Goal: Task Accomplishment & Management: Manage account settings

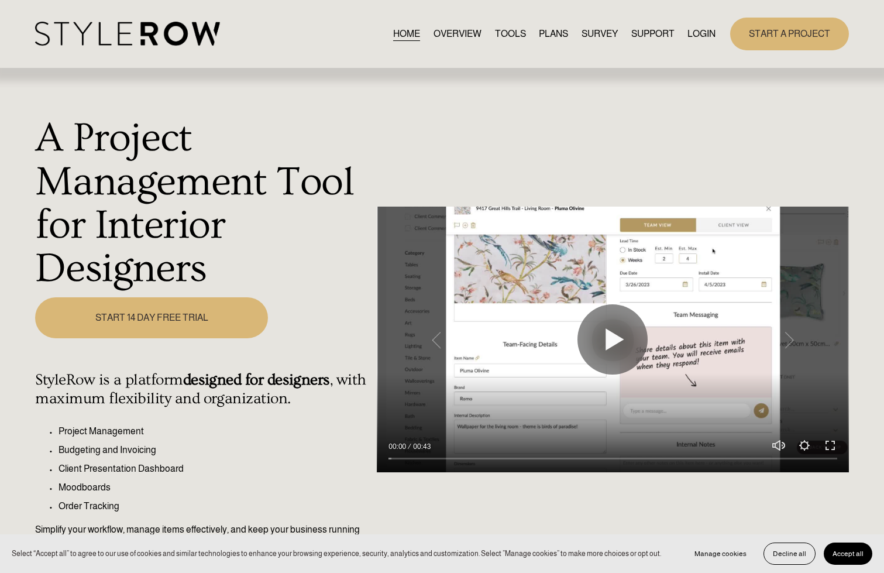
click at [711, 36] on link "LOGIN" at bounding box center [701, 34] width 28 height 16
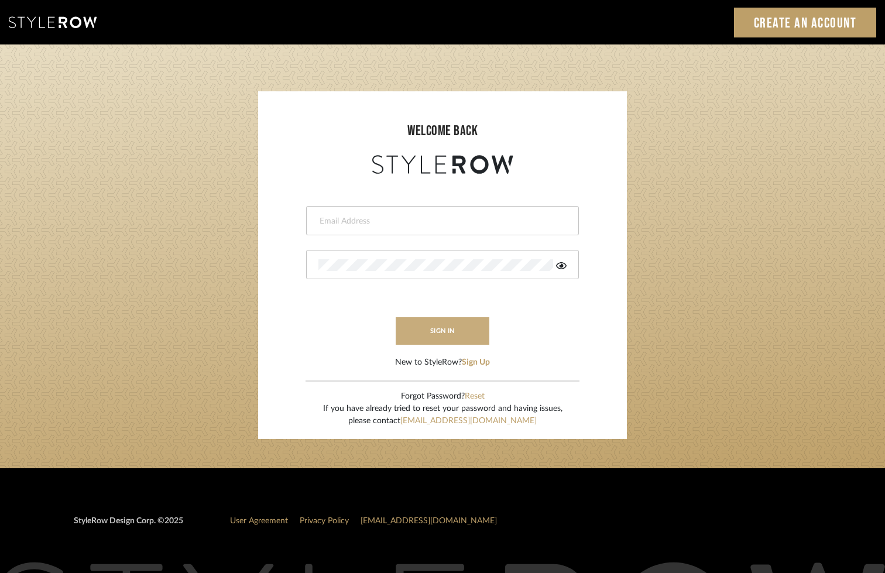
type input "tara@elementsinteriors.net"
click at [451, 326] on button "sign in" at bounding box center [443, 330] width 94 height 27
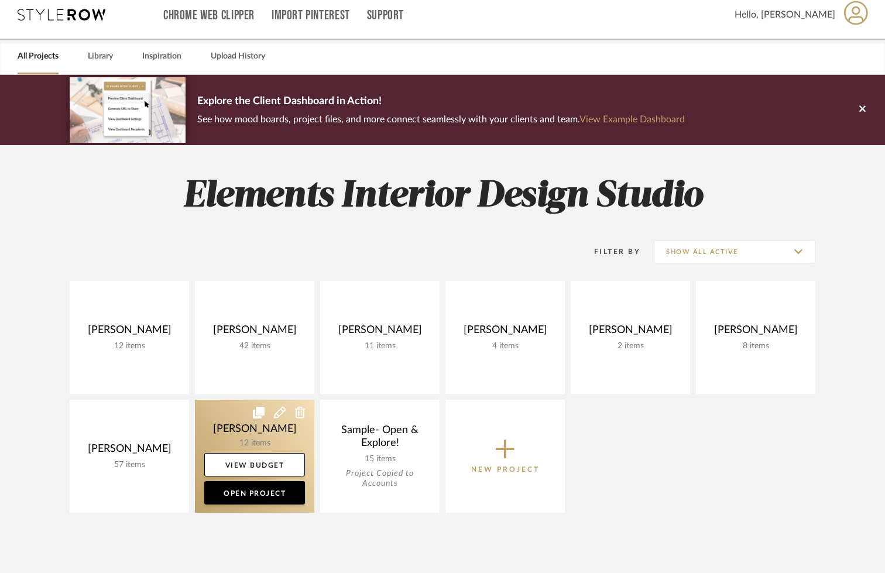
scroll to position [9, 0]
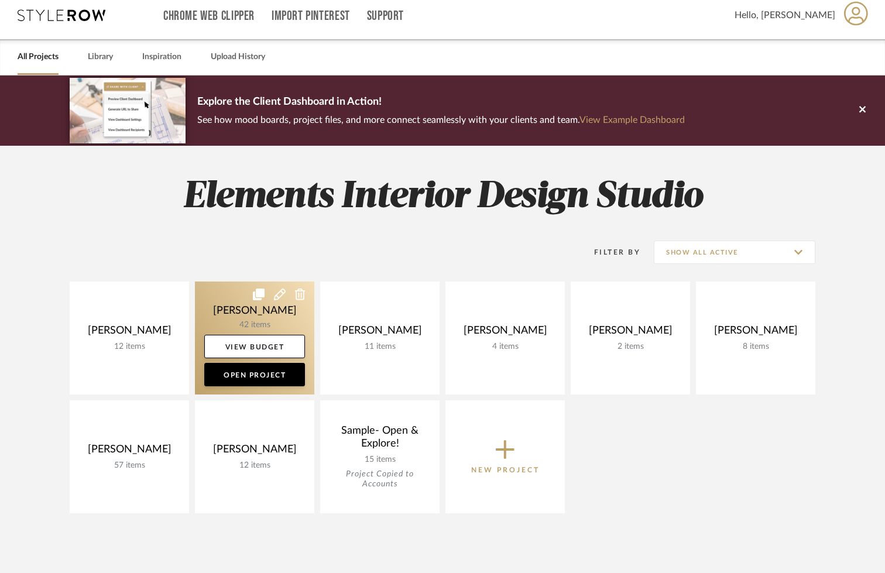
click at [222, 305] on link at bounding box center [254, 337] width 119 height 113
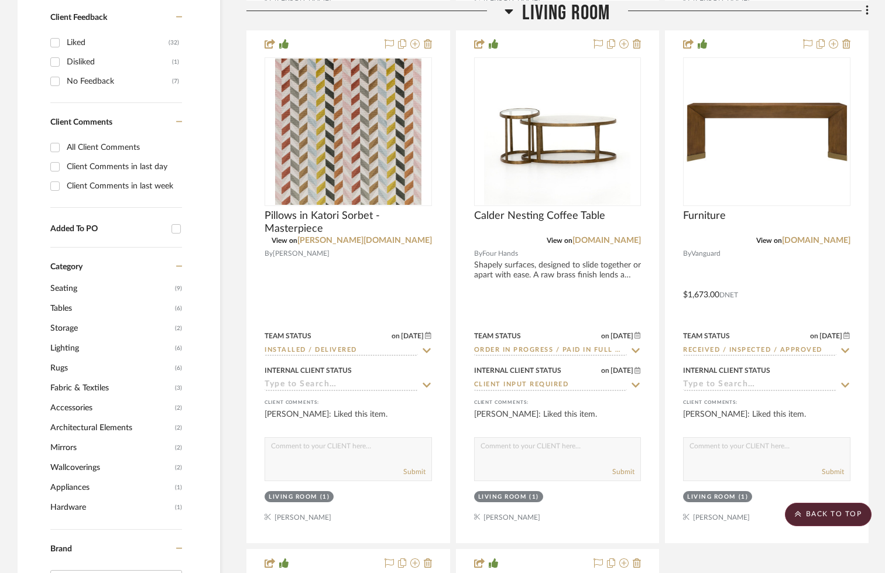
scroll to position [809, 0]
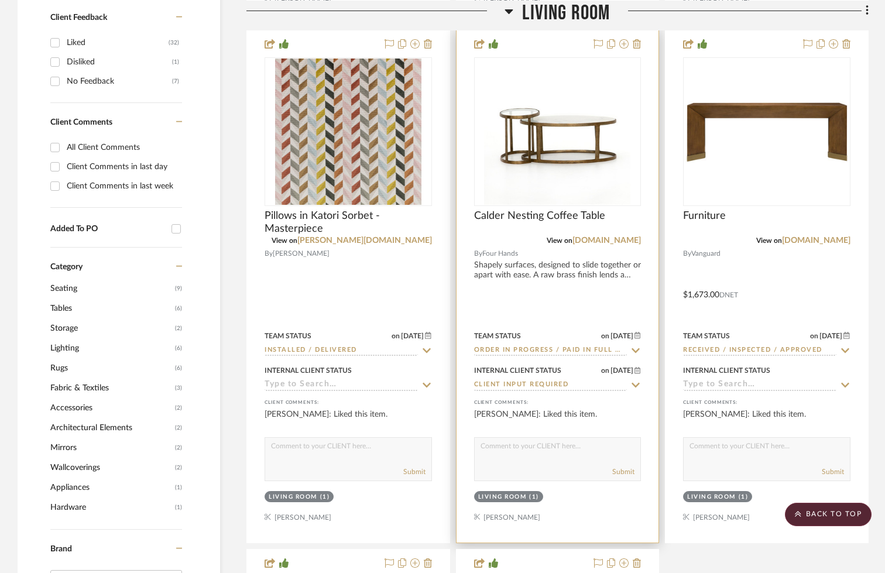
click at [631, 351] on icon at bounding box center [635, 350] width 11 height 9
click at [637, 346] on icon at bounding box center [635, 350] width 11 height 9
type input "[DATE]"
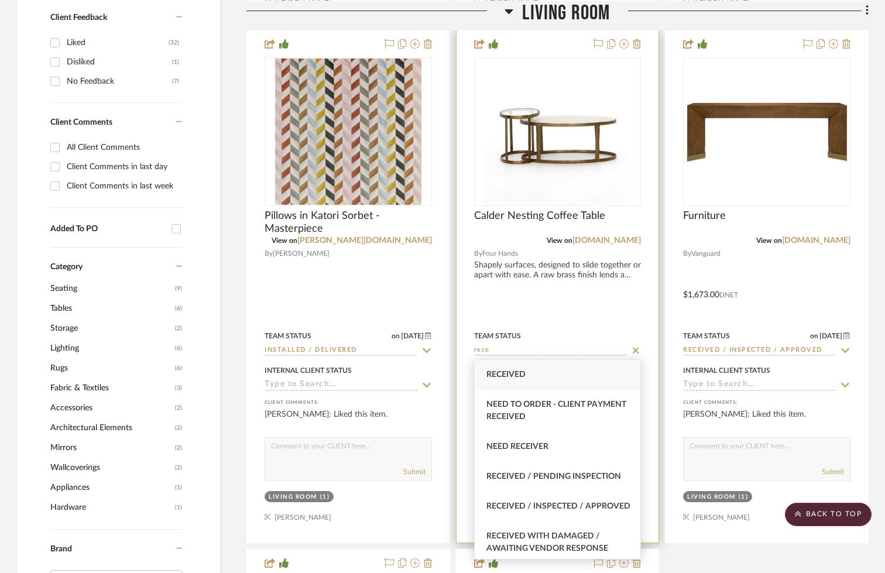
click at [538, 505] on span "Received / Inspected / Approved" at bounding box center [558, 506] width 144 height 8
type input "Received / Inspected / Approved"
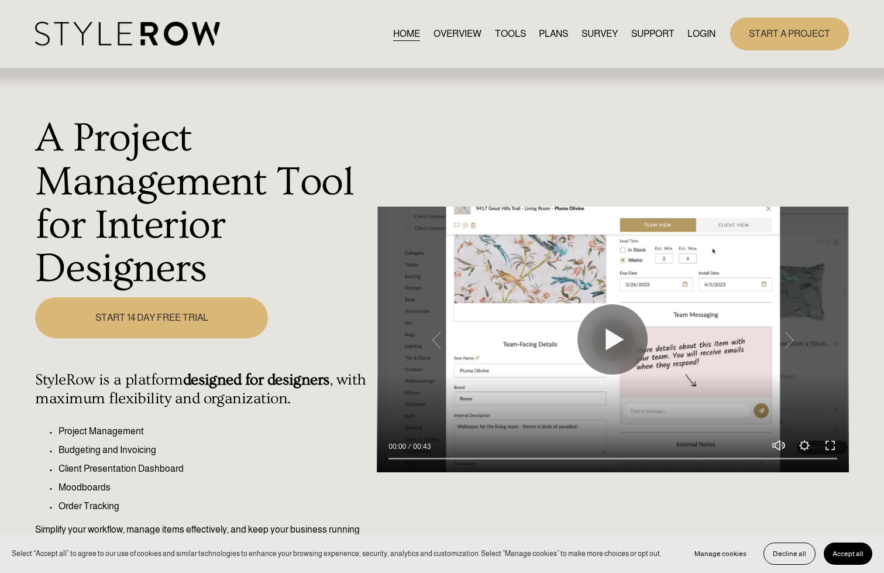
click at [697, 33] on link "LOGIN" at bounding box center [701, 34] width 28 height 16
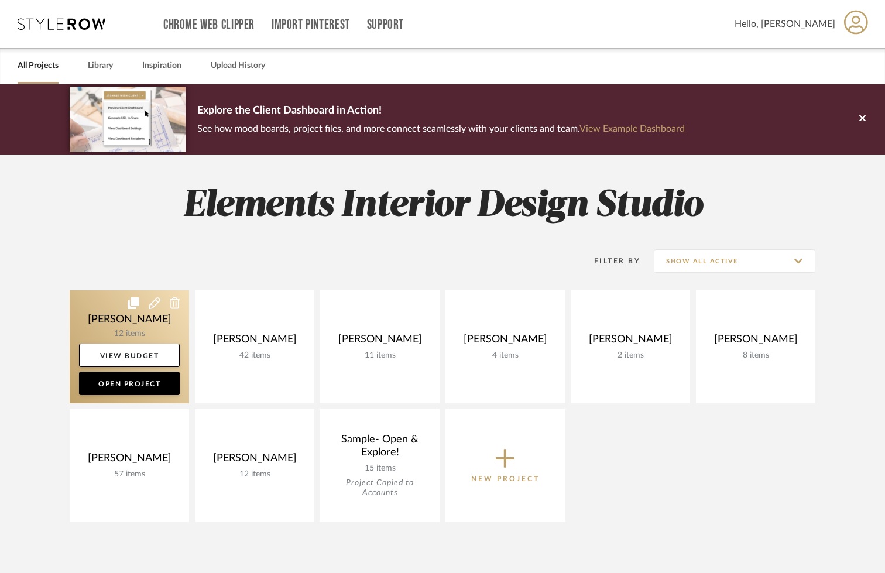
click at [99, 304] on link at bounding box center [129, 346] width 119 height 113
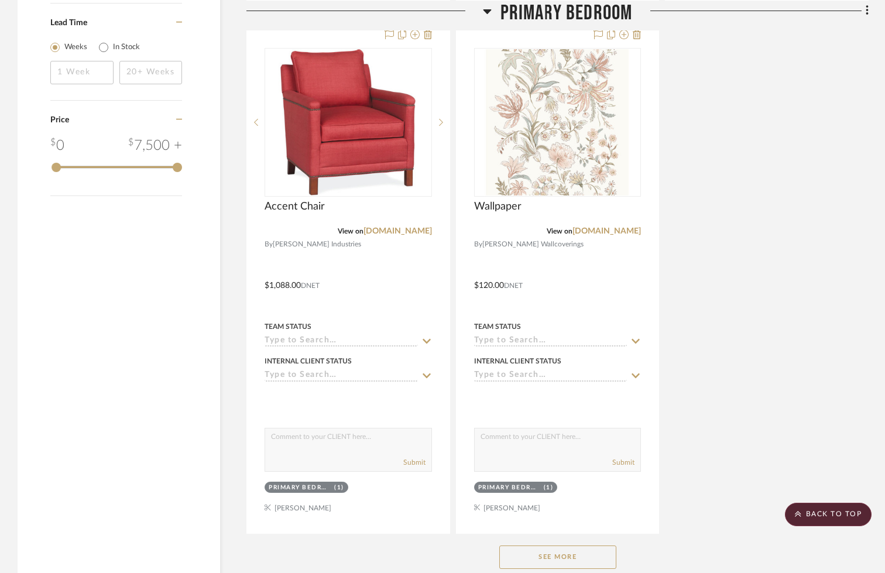
scroll to position [1419, 0]
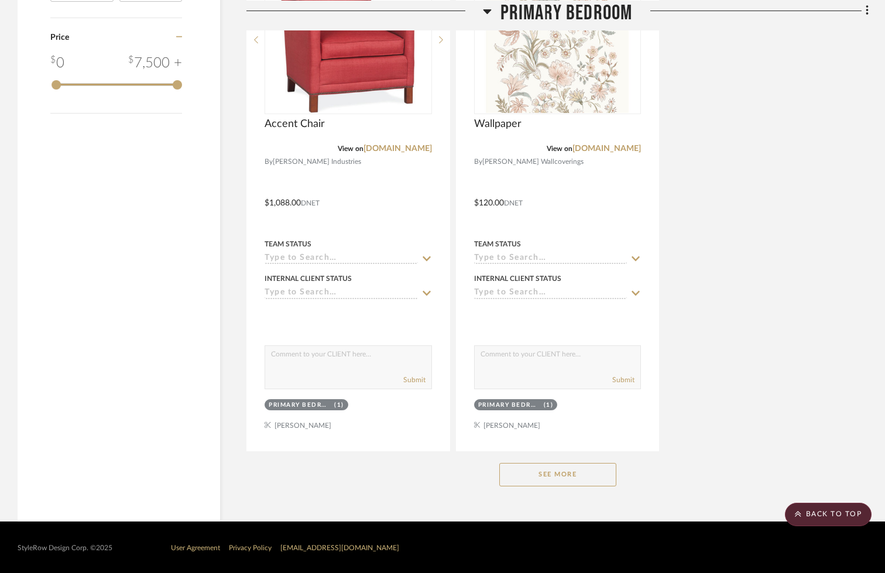
click at [537, 478] on button "See More" at bounding box center [557, 474] width 117 height 23
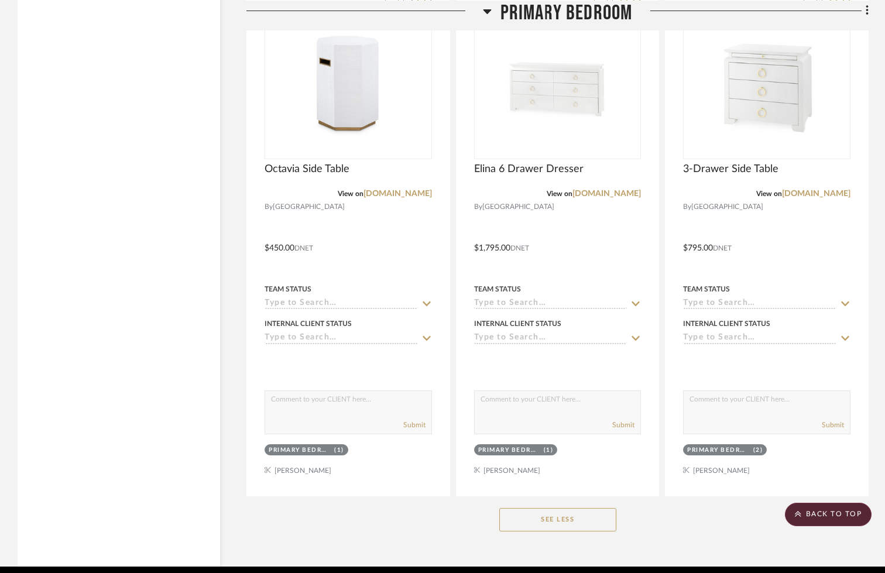
scroll to position [1938, 0]
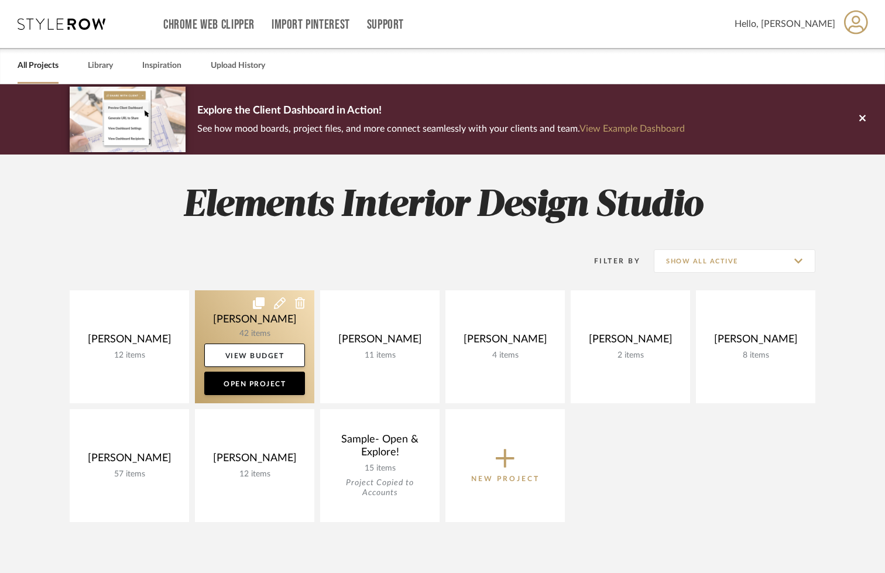
click at [217, 304] on link at bounding box center [254, 346] width 119 height 113
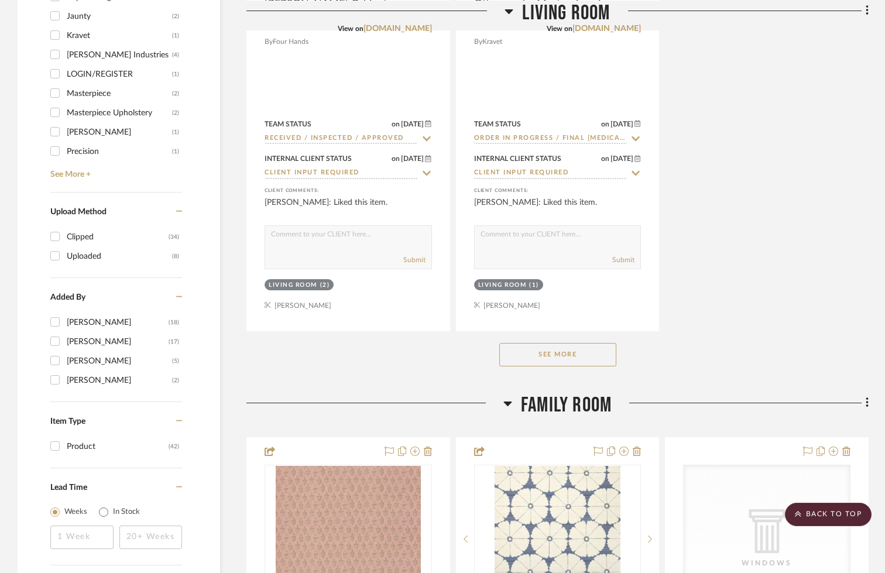
scroll to position [1543, 0]
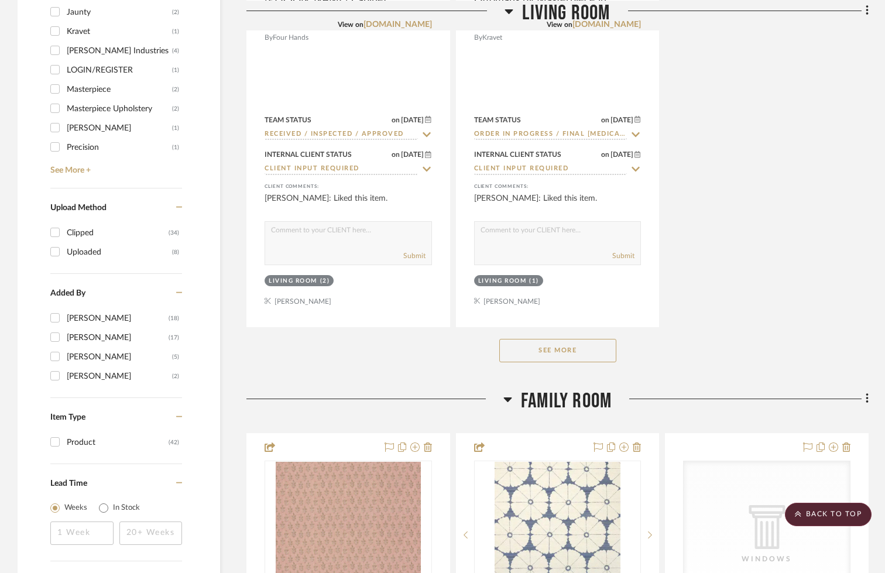
drag, startPoint x: 546, startPoint y: 350, endPoint x: 760, endPoint y: 428, distance: 228.0
click at [546, 350] on button "See More" at bounding box center [557, 350] width 117 height 23
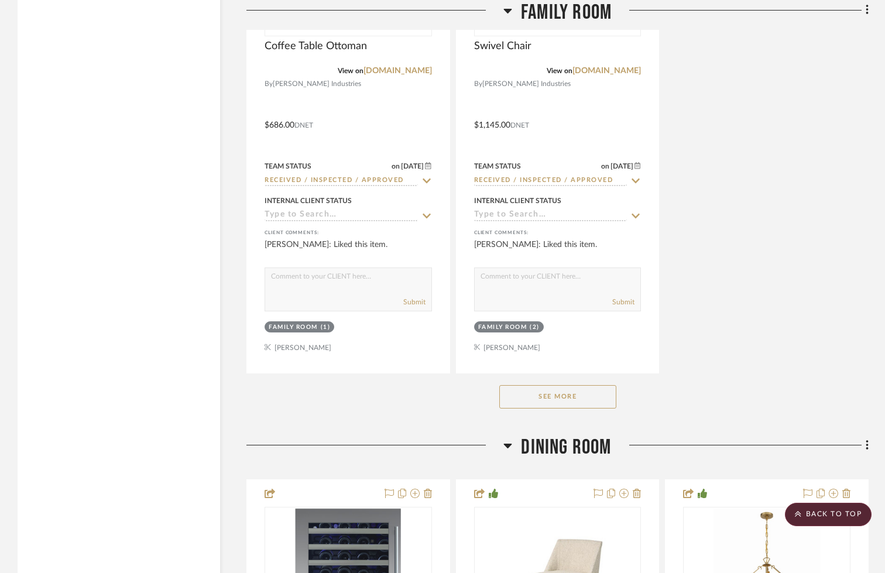
scroll to position [3174, 0]
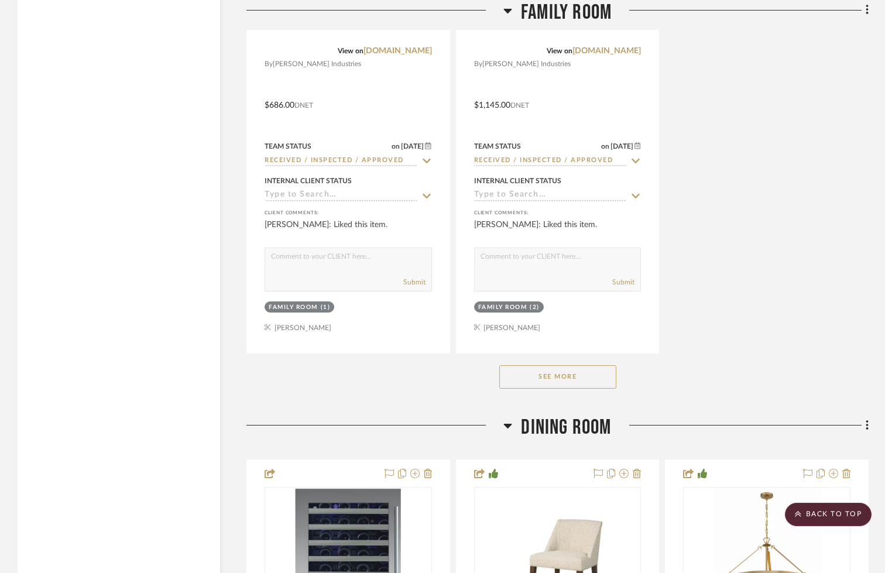
click at [535, 376] on button "See More" at bounding box center [557, 376] width 117 height 23
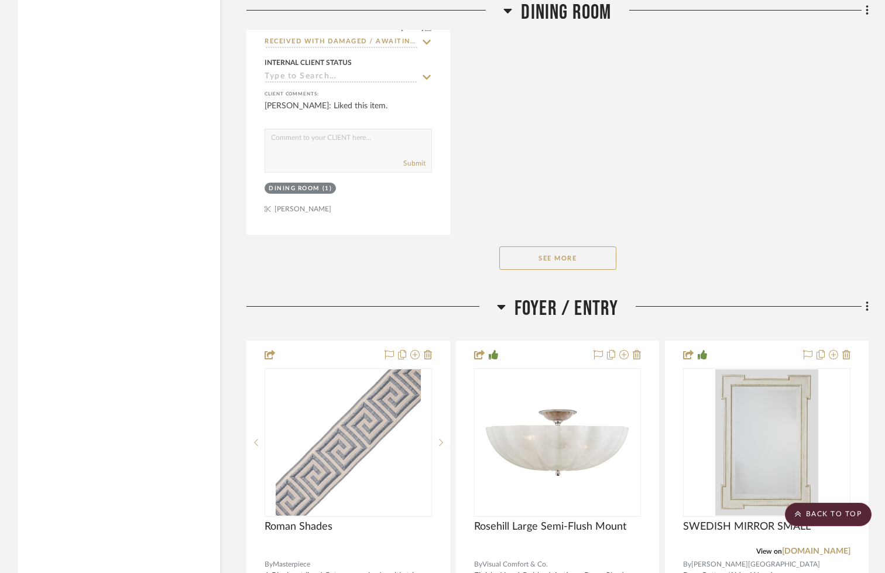
scroll to position [6109, 0]
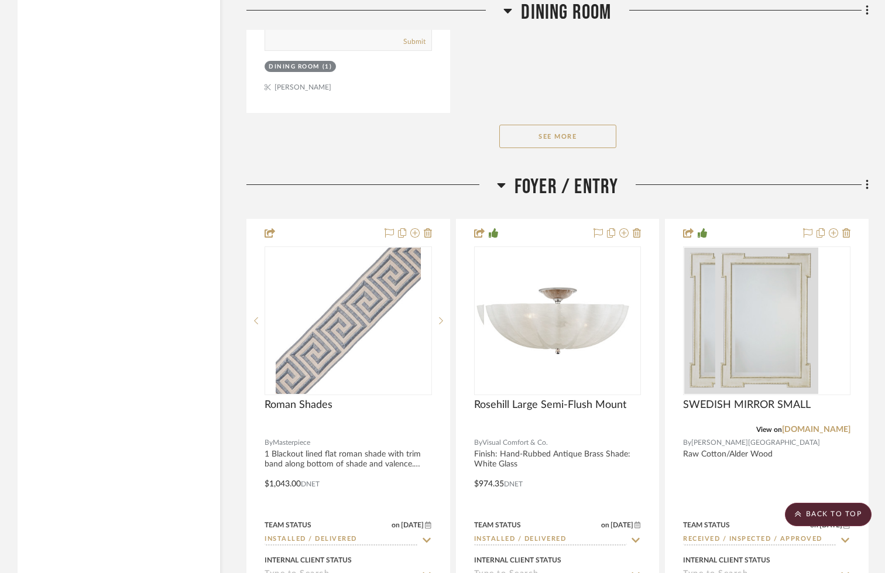
drag, startPoint x: 587, startPoint y: 130, endPoint x: 617, endPoint y: 169, distance: 48.4
click at [587, 130] on button "See More" at bounding box center [557, 136] width 117 height 23
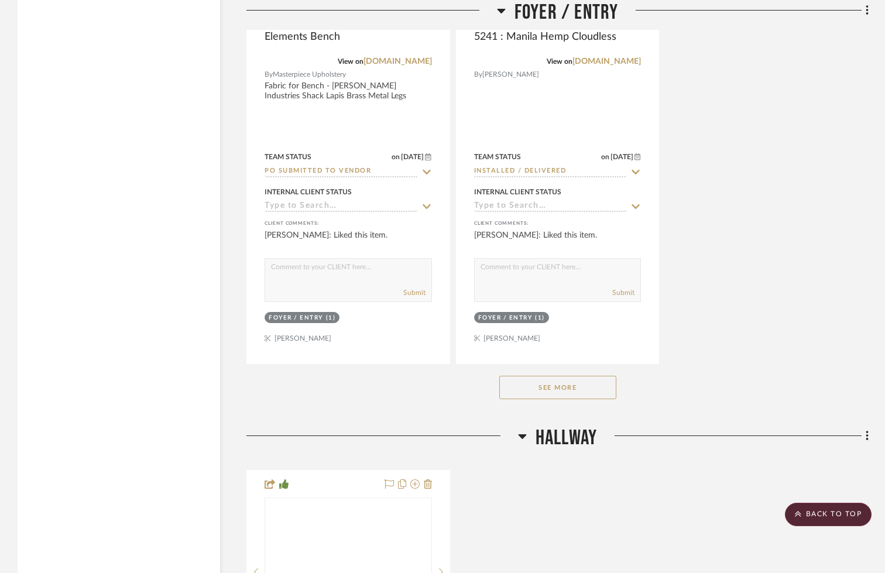
scroll to position [7569, 0]
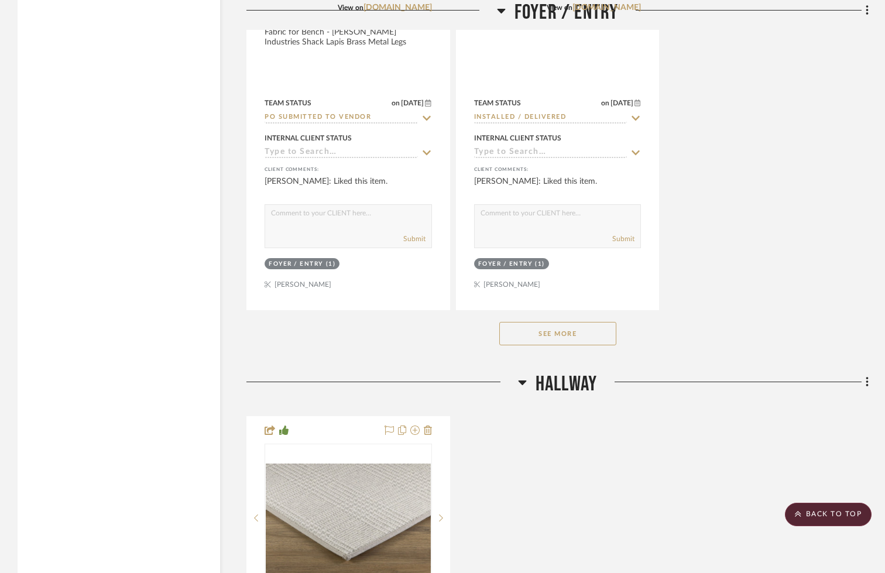
click at [597, 332] on button "See More" at bounding box center [557, 333] width 117 height 23
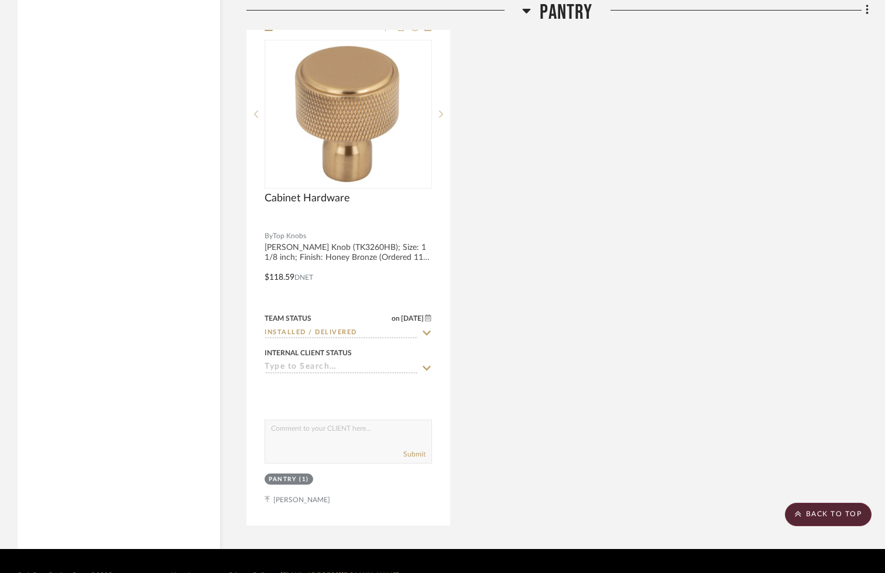
scroll to position [9122, 0]
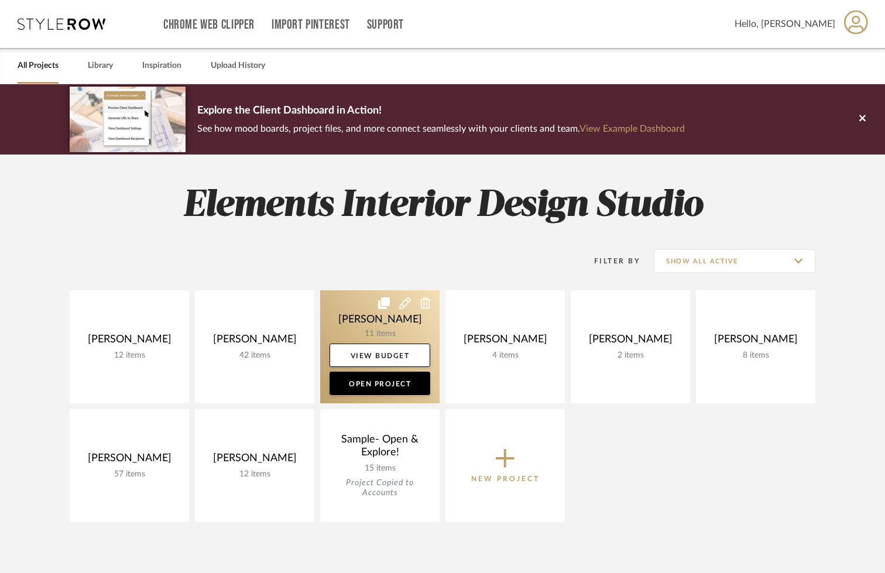
drag, startPoint x: 348, startPoint y: 312, endPoint x: 423, endPoint y: 317, distance: 75.0
click at [348, 312] on link at bounding box center [379, 346] width 119 height 113
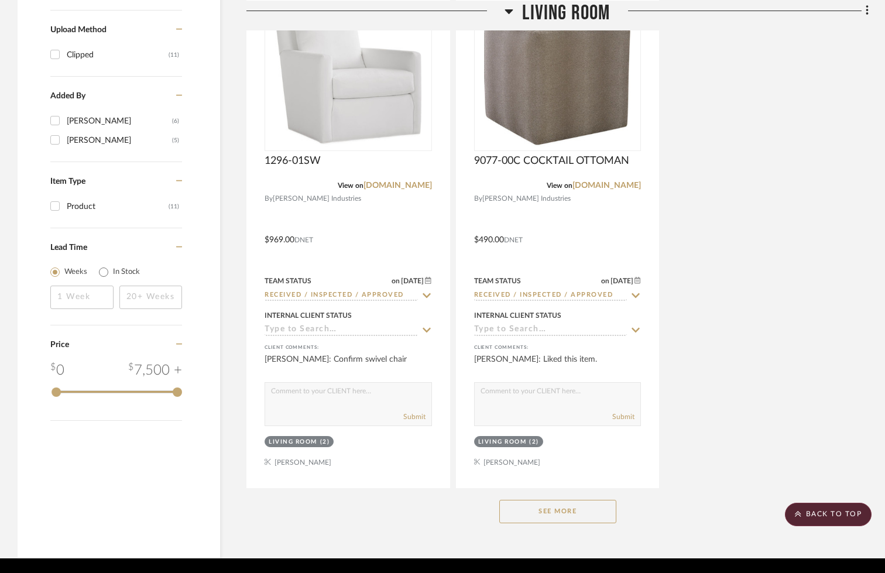
scroll to position [1400, 0]
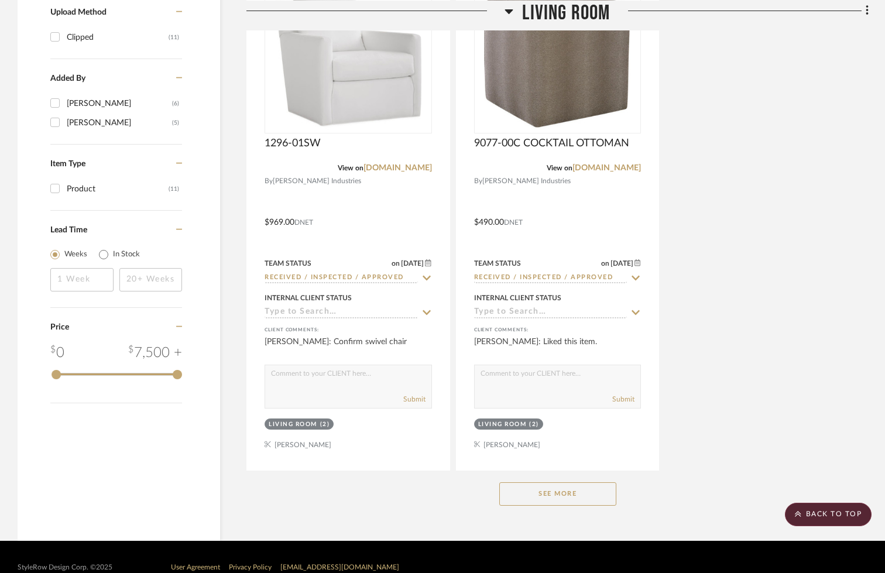
click at [555, 495] on button "See More" at bounding box center [557, 493] width 117 height 23
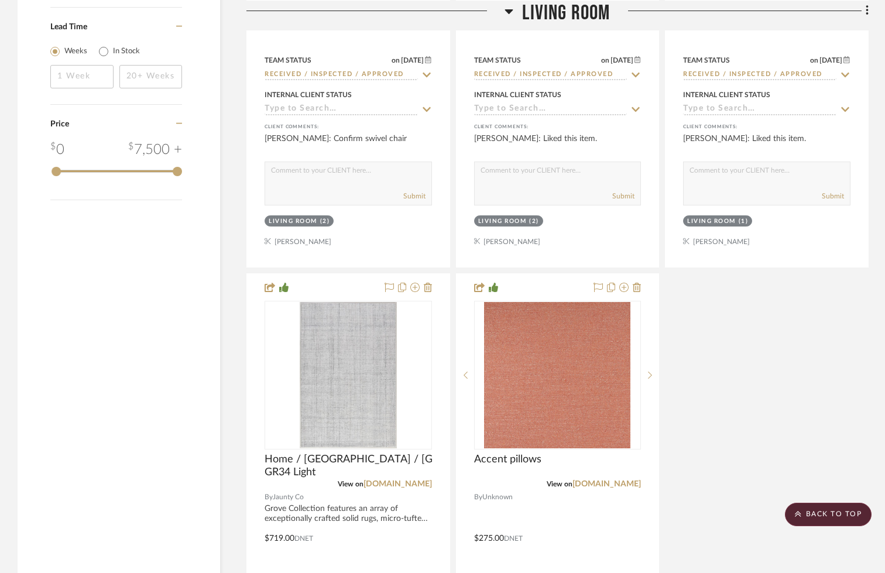
scroll to position [1603, 0]
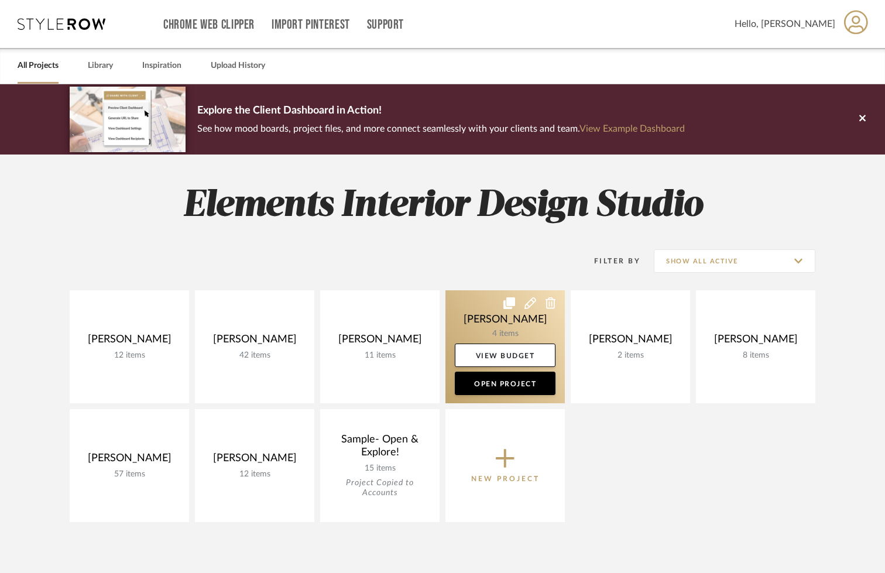
click at [464, 301] on link at bounding box center [504, 346] width 119 height 113
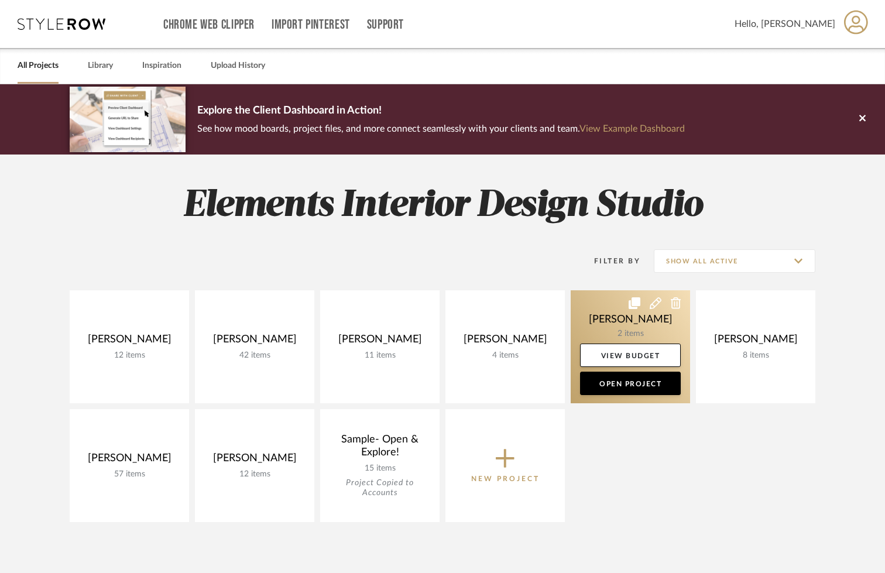
drag, startPoint x: 588, startPoint y: 308, endPoint x: 572, endPoint y: 310, distance: 16.0
click at [588, 308] on link at bounding box center [629, 346] width 119 height 113
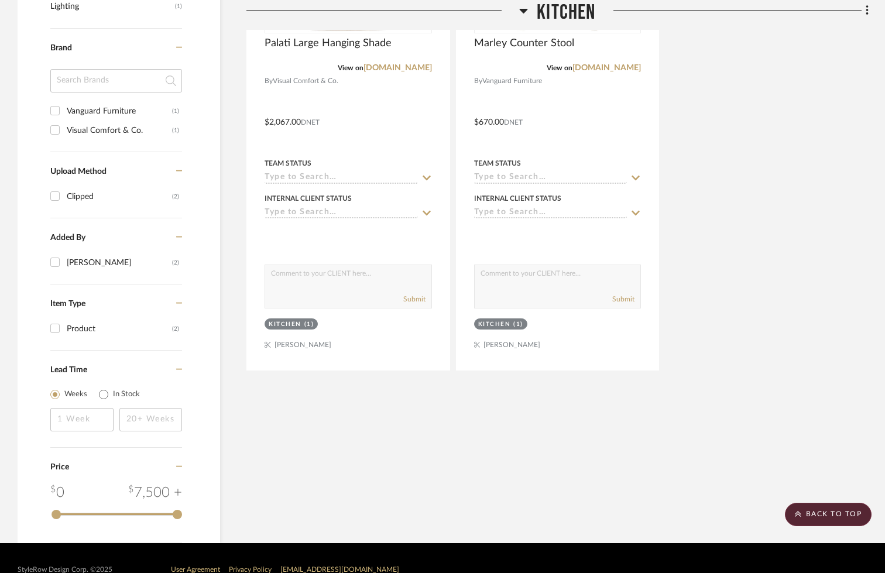
scroll to position [695, 0]
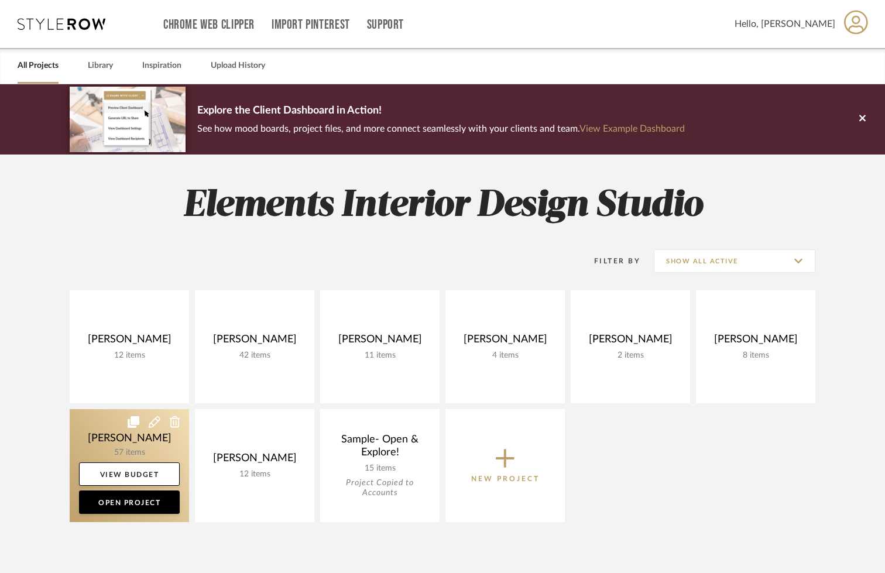
click at [76, 419] on link at bounding box center [129, 465] width 119 height 113
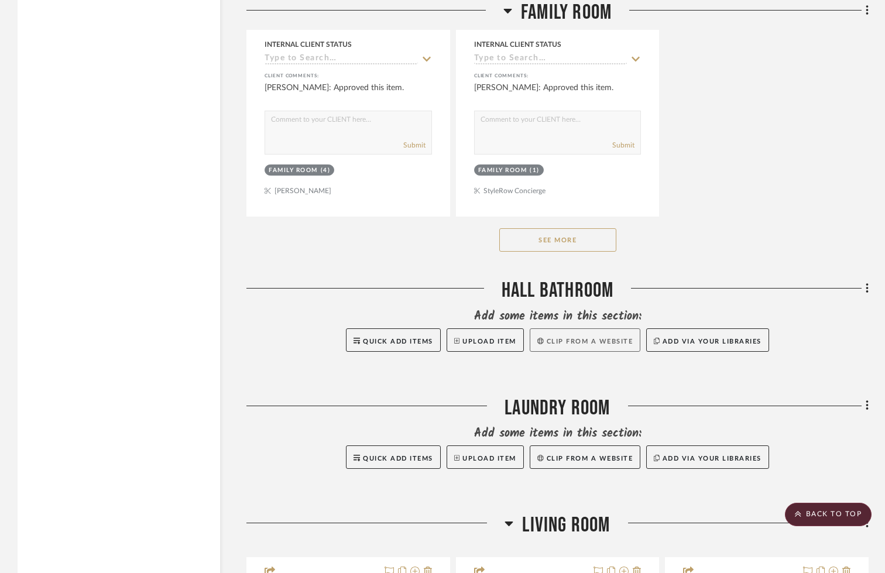
scroll to position [3076, 0]
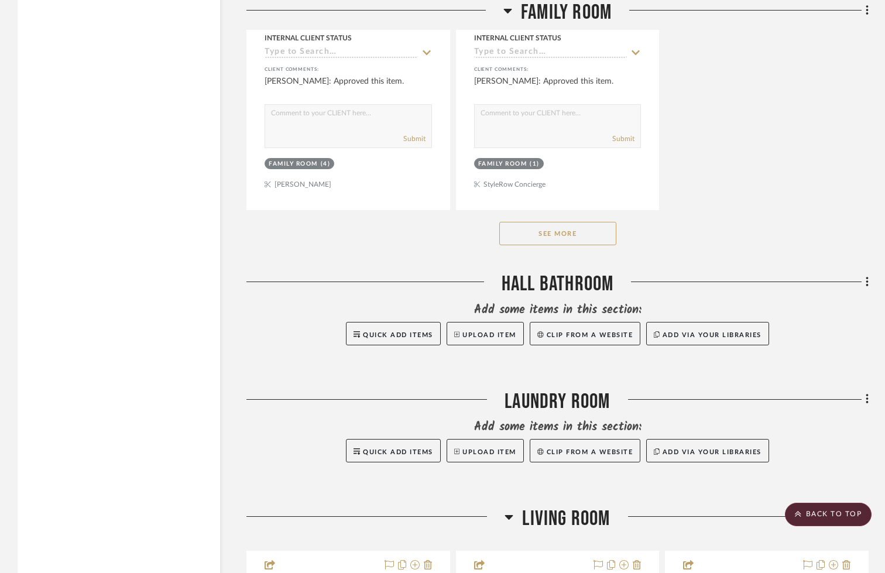
click at [555, 229] on button "See More" at bounding box center [557, 233] width 117 height 23
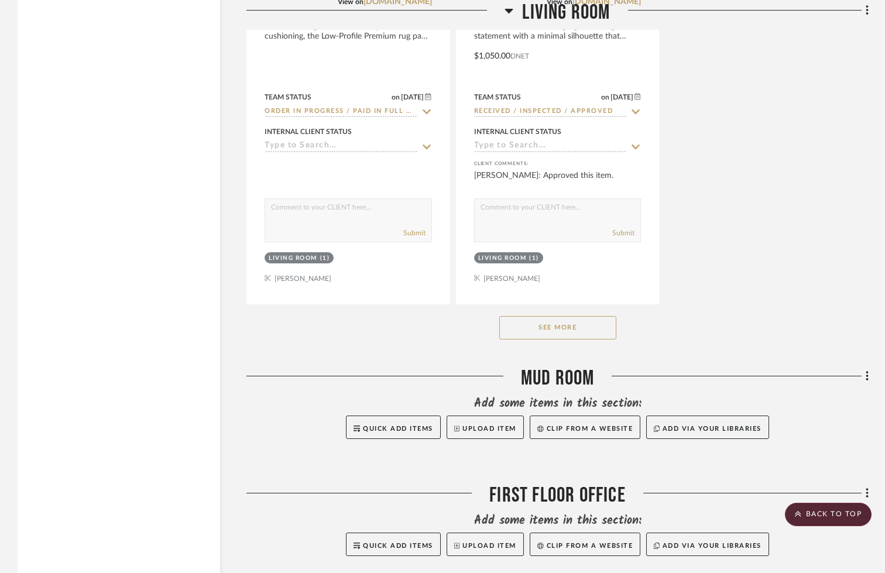
scroll to position [6993, 0]
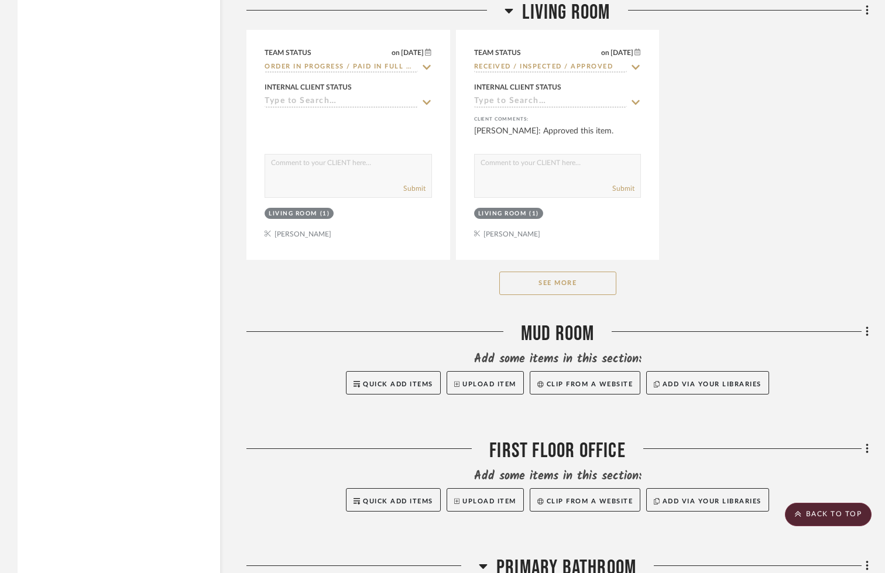
click at [585, 278] on button "See More" at bounding box center [557, 282] width 117 height 23
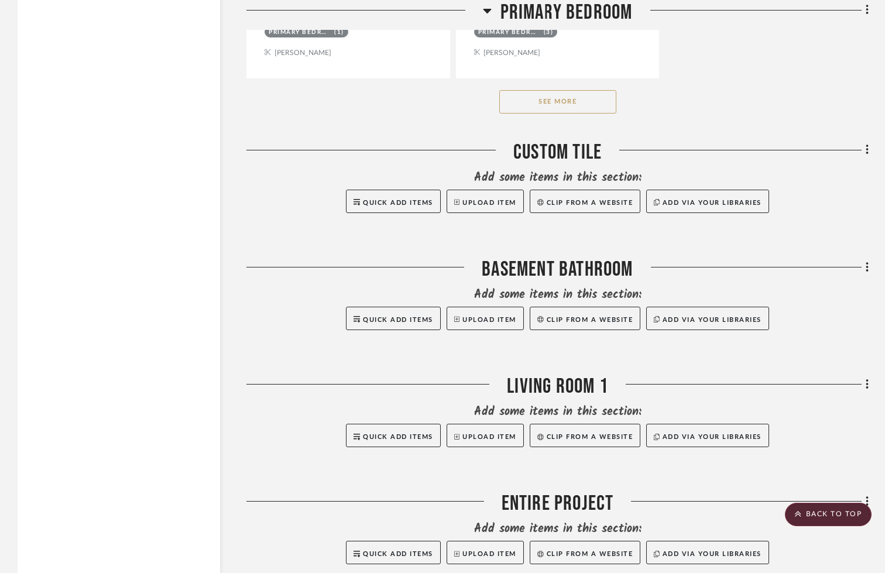
scroll to position [10763, 0]
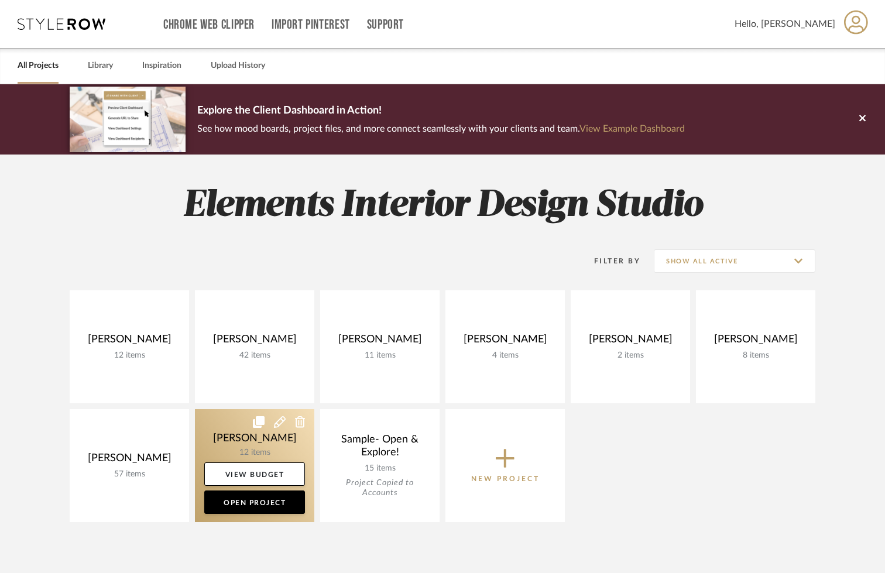
click at [218, 420] on link at bounding box center [254, 465] width 119 height 113
